Goal: Check status: Check status

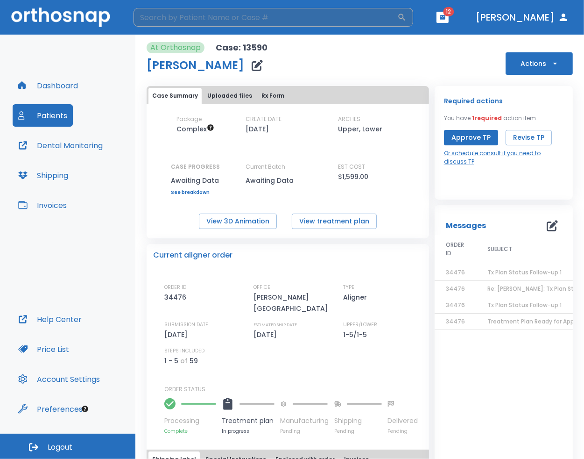
click at [175, 16] on input "search" at bounding box center [266, 17] width 264 height 19
type input "alex molayem"
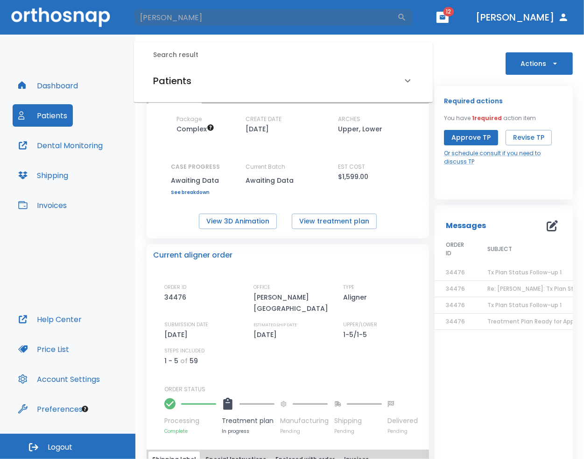
click at [241, 78] on div "Patients" at bounding box center [277, 80] width 249 height 15
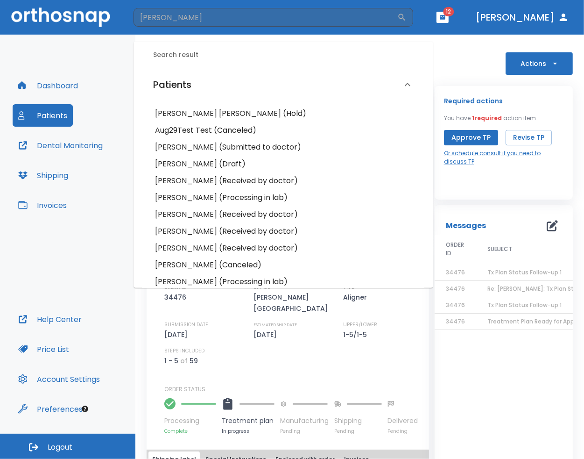
click at [199, 148] on h6 "Alex Molayem (Submitted to doctor)" at bounding box center [283, 147] width 256 height 13
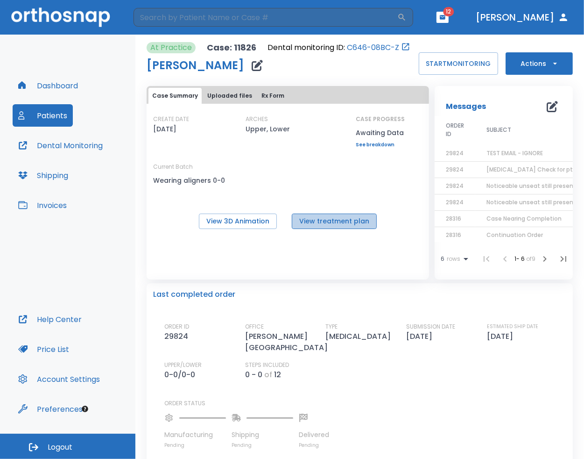
click at [344, 220] on button "View treatment plan" at bounding box center [334, 220] width 85 height 15
click at [212, 18] on input "search" at bounding box center [266, 17] width 264 height 19
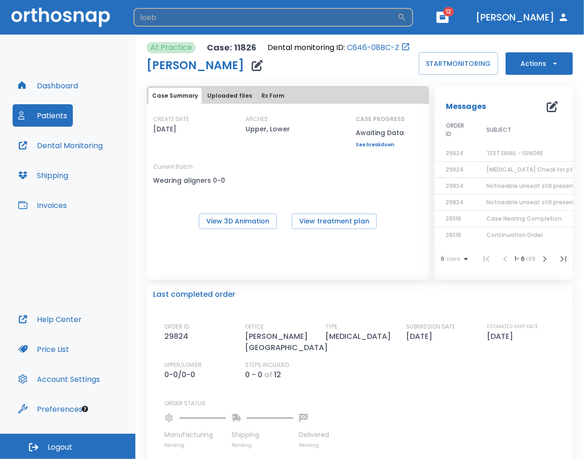
type input "loeb"
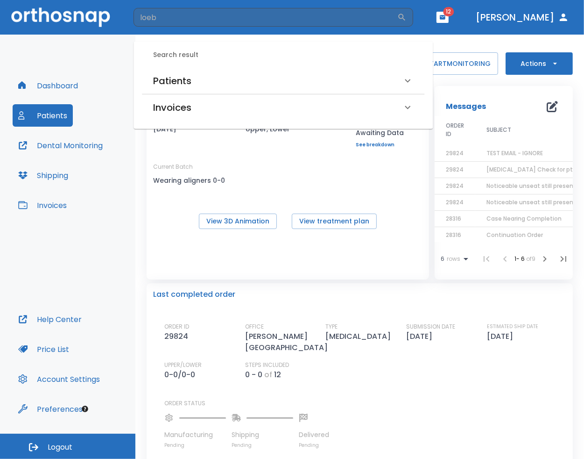
click at [255, 88] on div "Patients" at bounding box center [283, 81] width 282 height 26
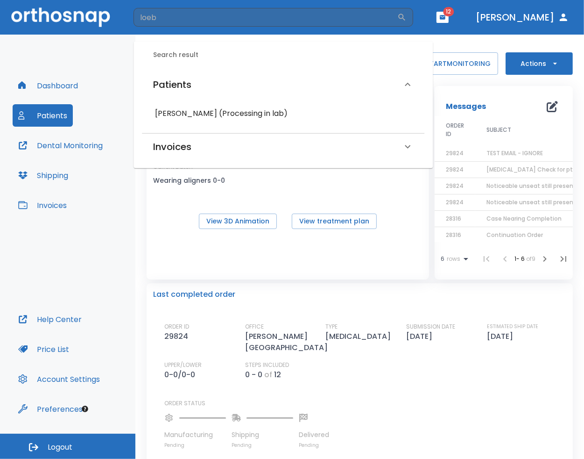
click at [220, 115] on h6 "Katherine Loeb (Processing in lab)" at bounding box center [283, 113] width 256 height 13
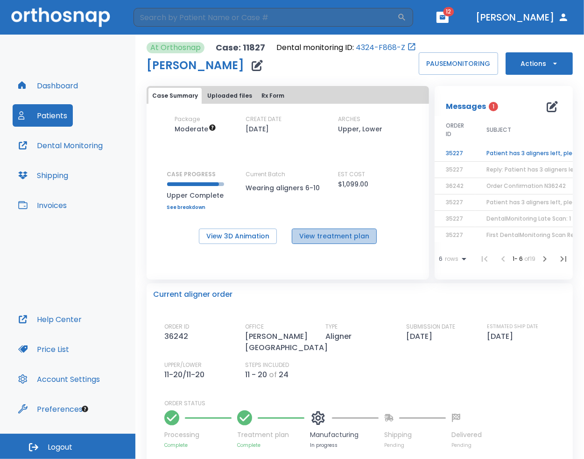
click at [340, 239] on button "View treatment plan" at bounding box center [334, 235] width 85 height 15
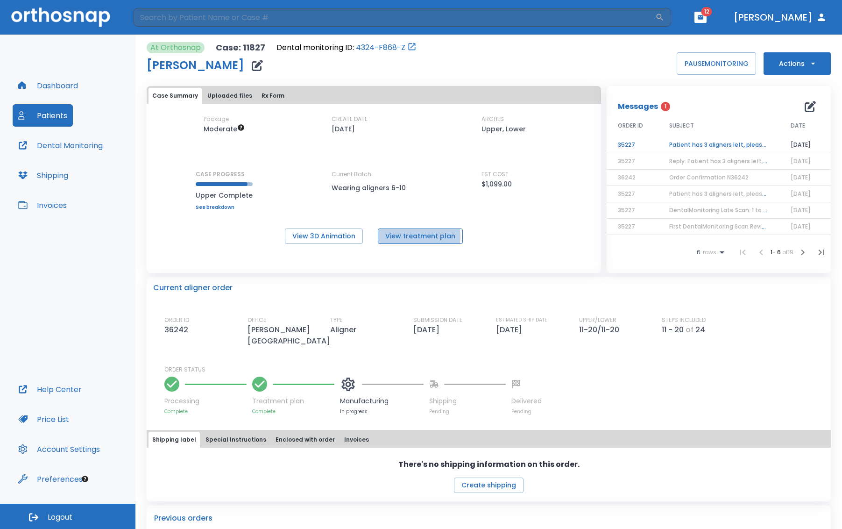
click at [413, 236] on button "View treatment plan" at bounding box center [420, 235] width 85 height 15
